Goal: Task Accomplishment & Management: Use online tool/utility

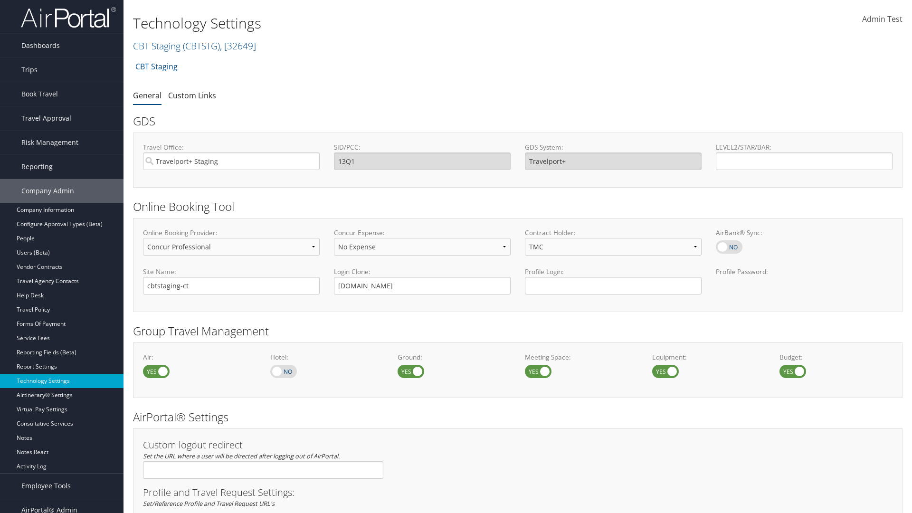
select select "4"
click at [157, 46] on link "CBT Staging ( CBTSTG ) , [ 32649 ]" at bounding box center [194, 45] width 123 height 13
click at [0, 0] on input "search" at bounding box center [0, 0] width 0 height 0
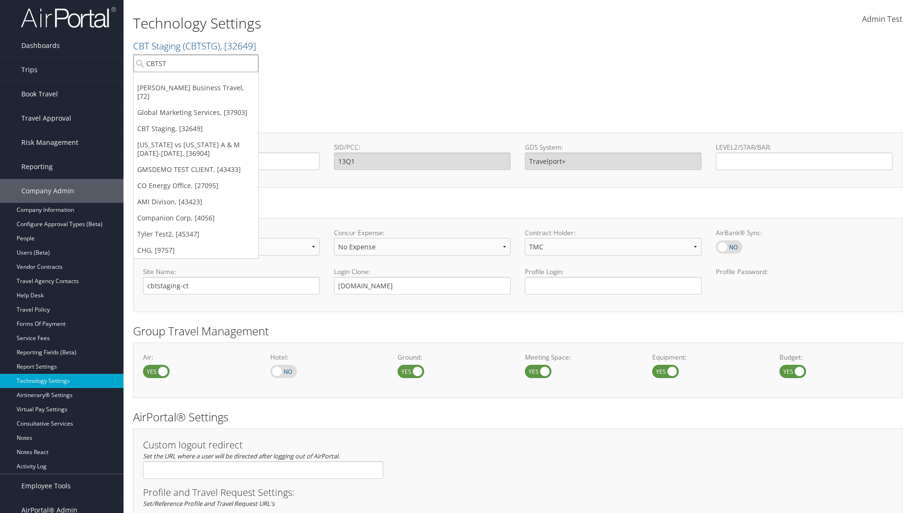
type input "CBTSTG"
click at [196, 81] on div "CBT Staging (CBTSTG), [32649]" at bounding box center [195, 80] width 135 height 9
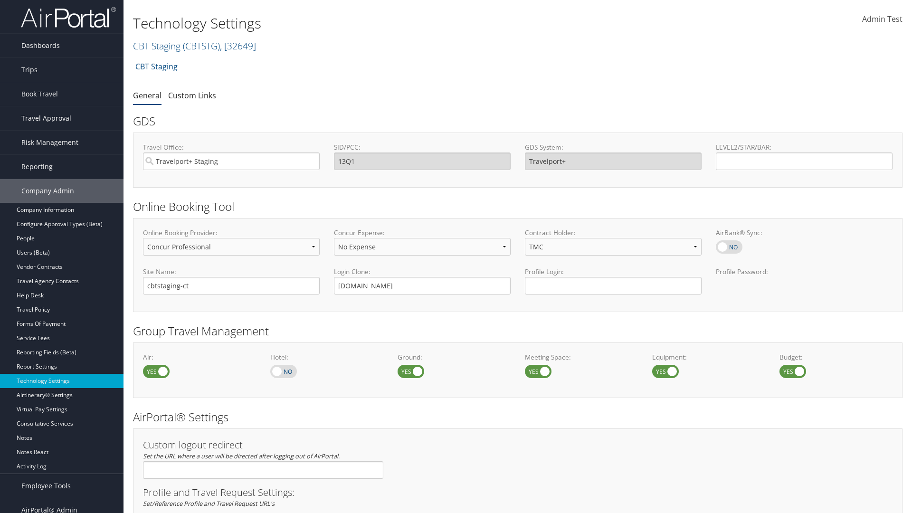
scroll to position [582, 0]
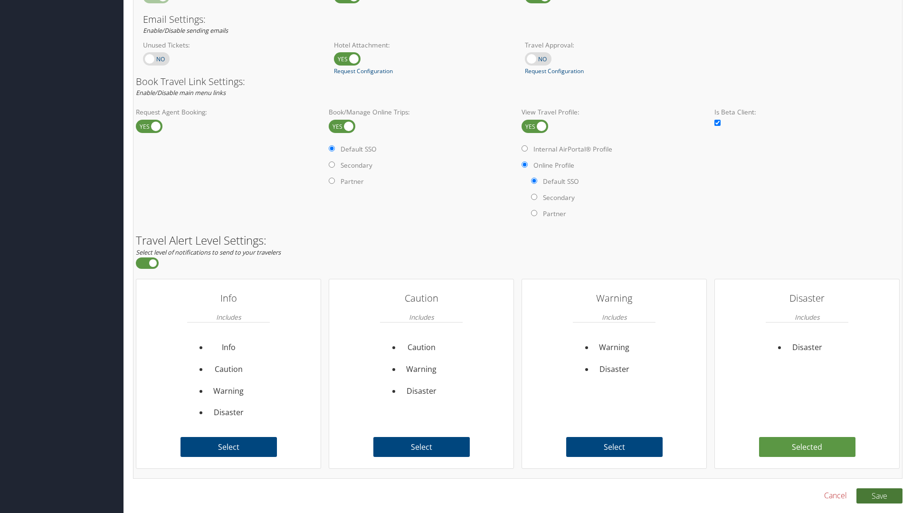
click at [879, 495] on button "Save" at bounding box center [879, 495] width 46 height 15
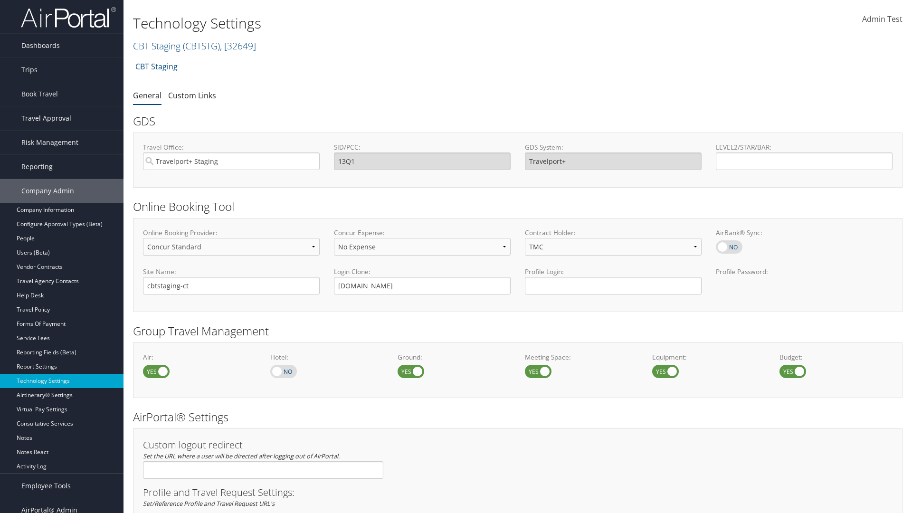
scroll to position [582, 0]
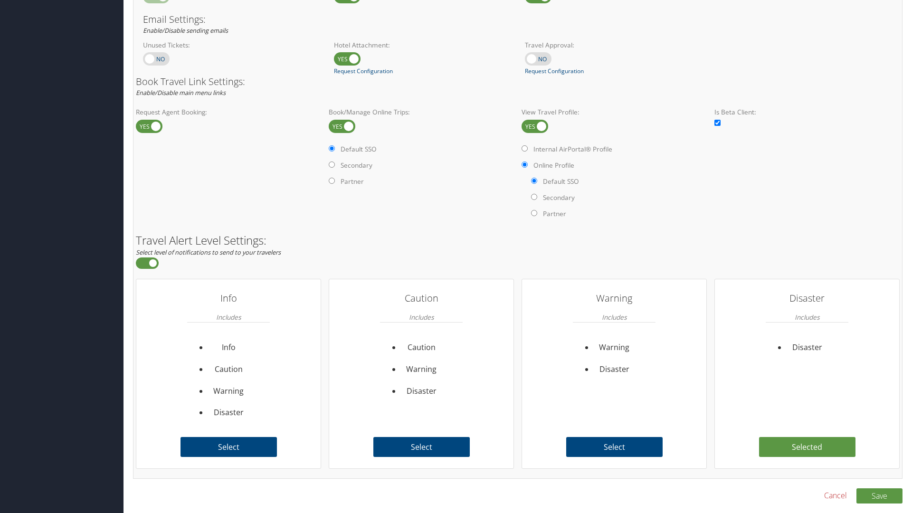
click at [0, 0] on link "Book/Manage Online Trips" at bounding box center [0, 0] width 0 height 0
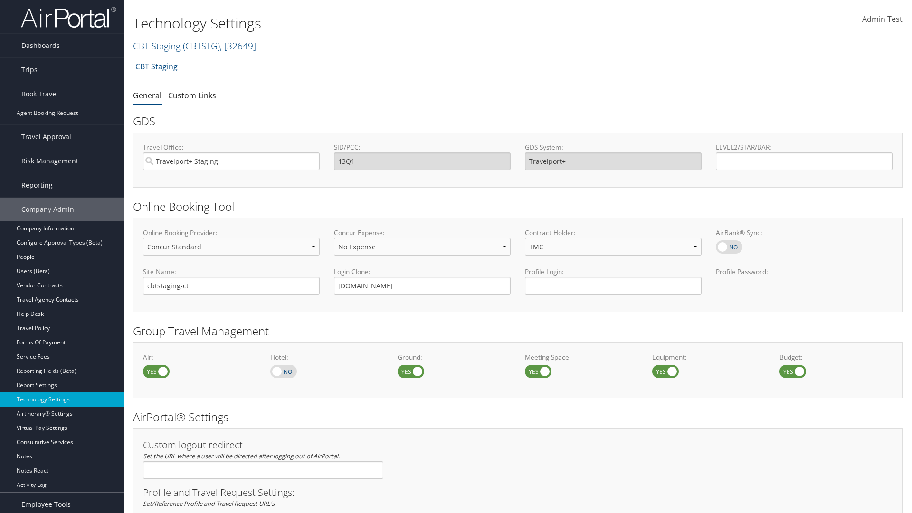
scroll to position [0, 0]
